Goal: Information Seeking & Learning: Find specific fact

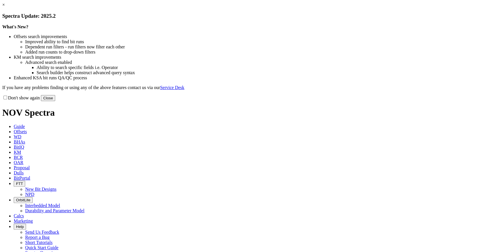
click at [5, 7] on link "×" at bounding box center [3, 4] width 3 height 5
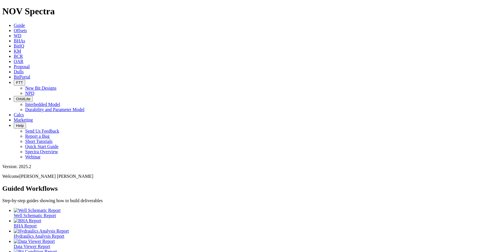
click at [30, 74] on span "BitPortal" at bounding box center [22, 76] width 17 height 5
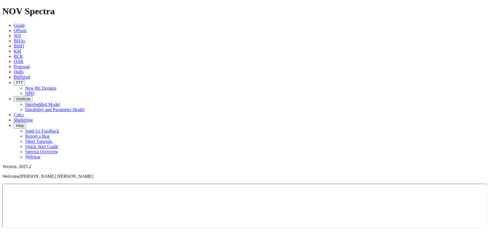
click at [14, 49] on icon at bounding box center [14, 51] width 0 height 5
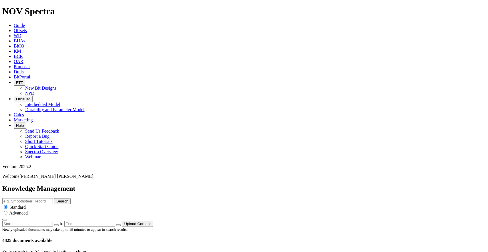
click at [53, 198] on input "text" at bounding box center [27, 201] width 51 height 6
paste input "18851573"
type input "18851573"
click at [71, 198] on button "Search" at bounding box center [62, 201] width 17 height 6
click at [23, 59] on link "OAR" at bounding box center [19, 61] width 10 height 5
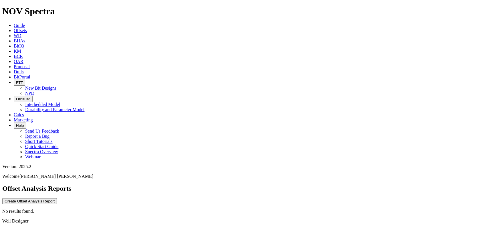
click at [27, 28] on span "Offsets" at bounding box center [20, 30] width 13 height 5
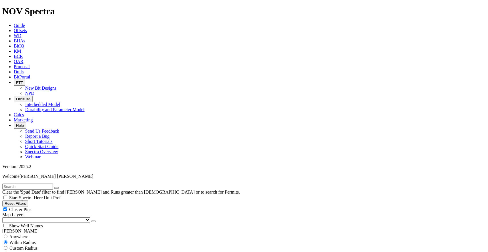
click at [30, 97] on span "OrbitLite" at bounding box center [23, 99] width 14 height 4
click at [30, 74] on span "BitPortal" at bounding box center [22, 76] width 17 height 5
